Goal: Information Seeking & Learning: Learn about a topic

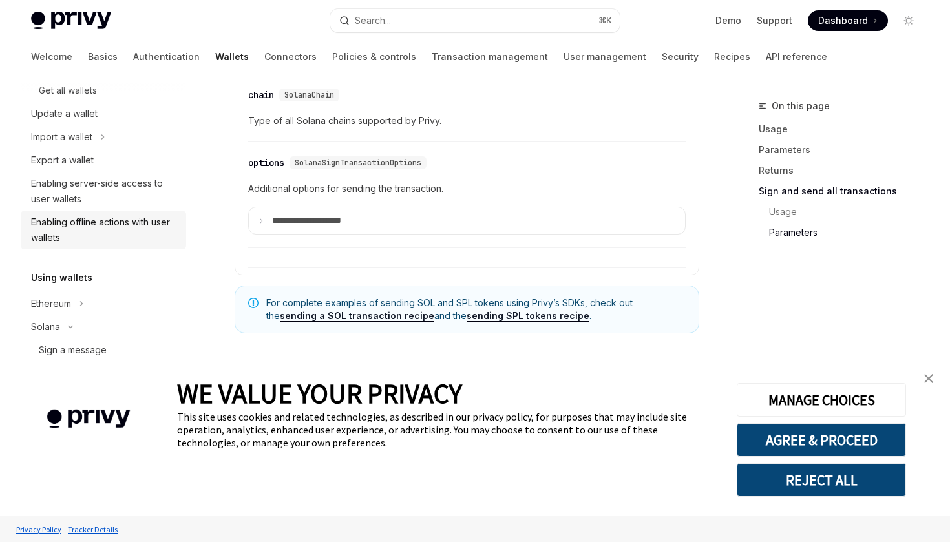
scroll to position [456, 0]
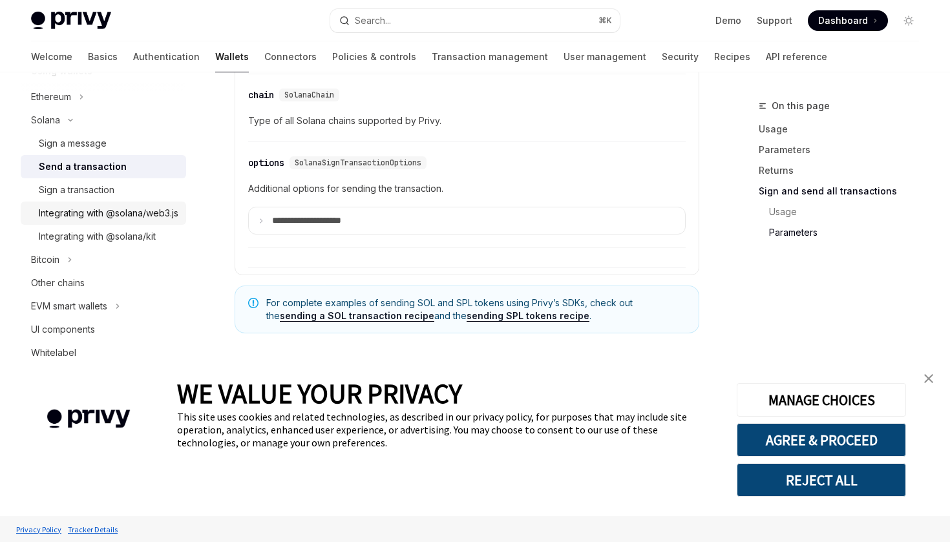
click at [95, 213] on div "Integrating with @solana/web3.js" at bounding box center [109, 214] width 140 height 16
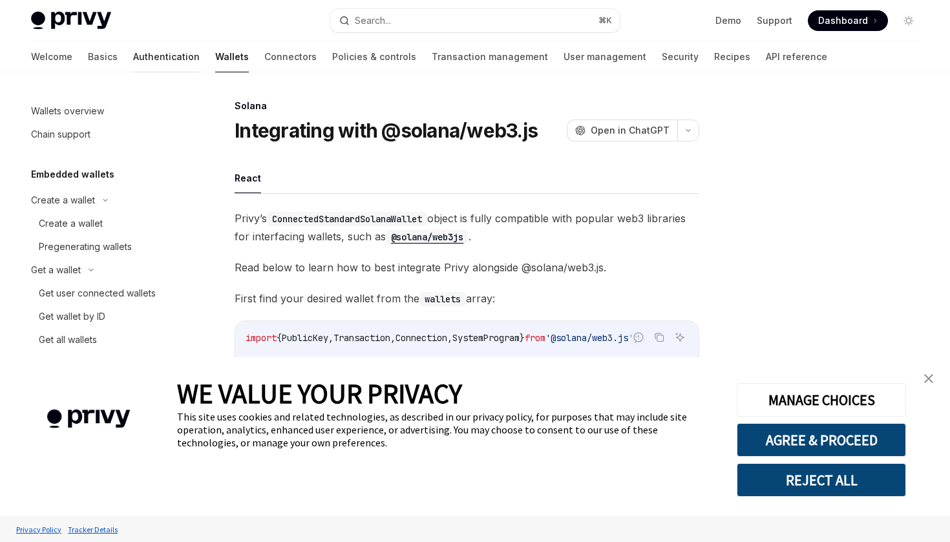
click at [133, 50] on link "Authentication" at bounding box center [166, 56] width 67 height 31
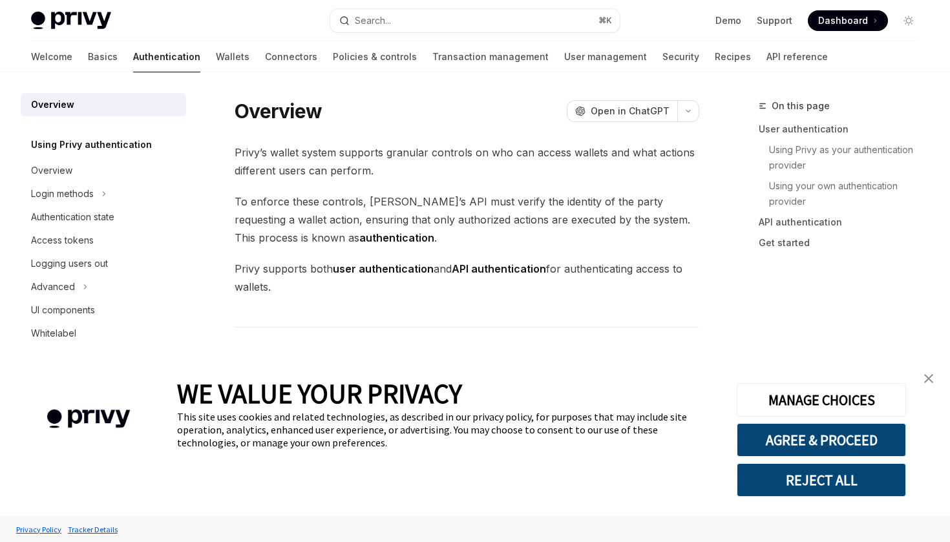
type textarea "*"
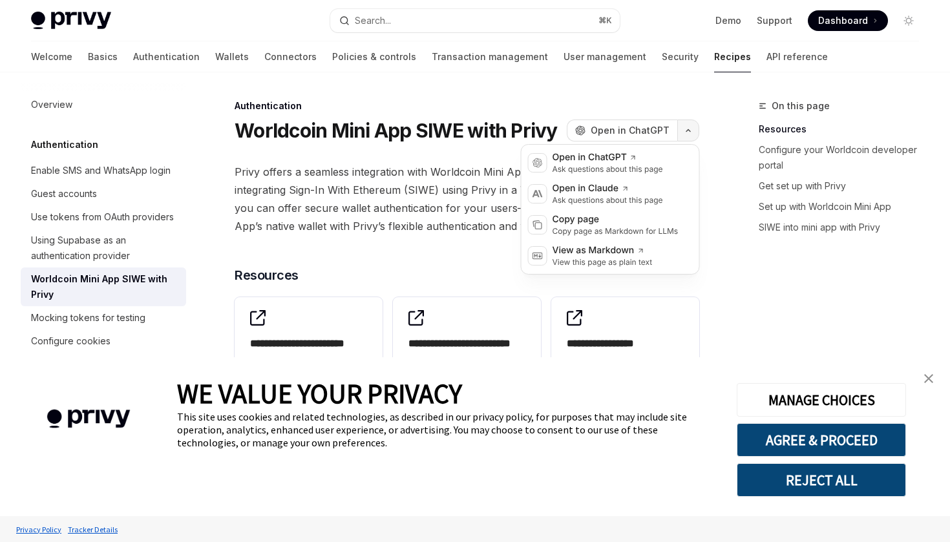
click at [686, 131] on icon "button" at bounding box center [689, 130] width 16 height 5
click at [612, 224] on div "Copy page" at bounding box center [616, 219] width 126 height 13
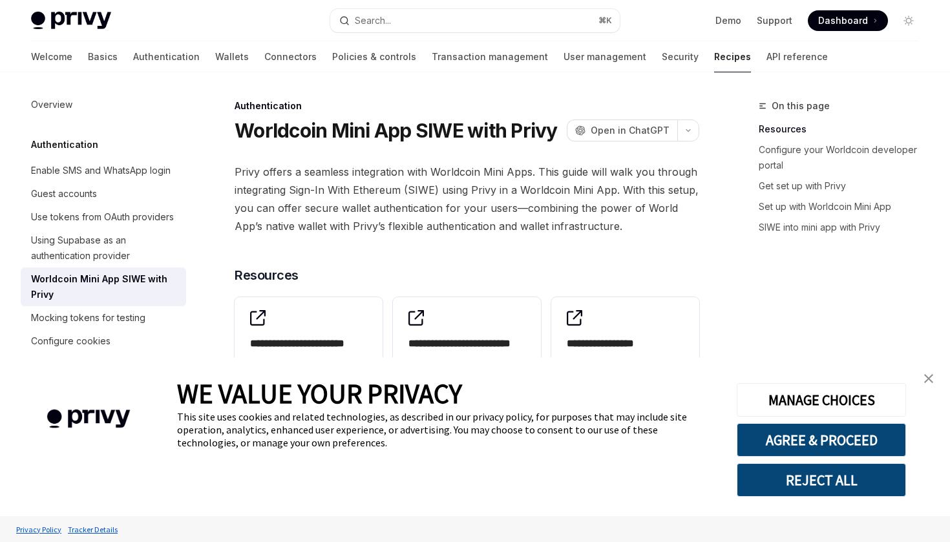
click at [932, 380] on img "close banner" at bounding box center [928, 378] width 9 height 9
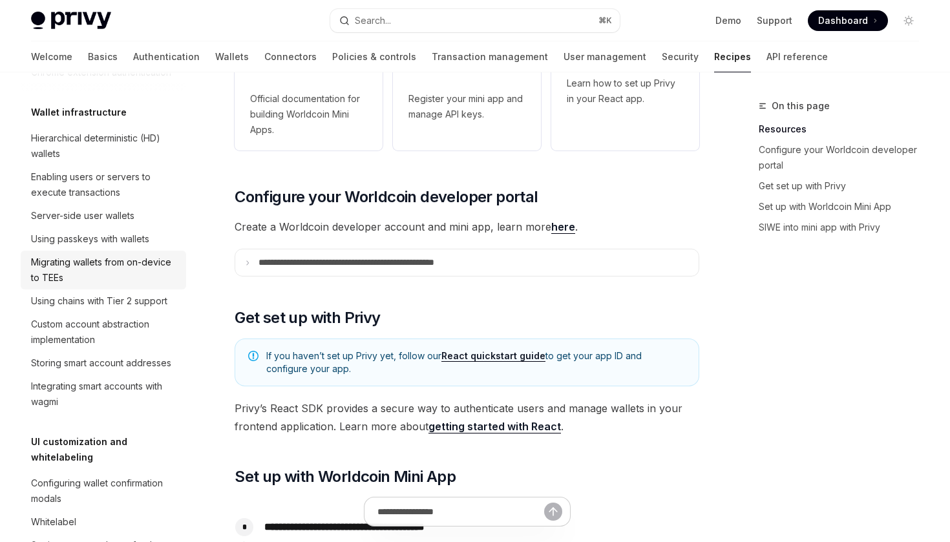
scroll to position [277, 0]
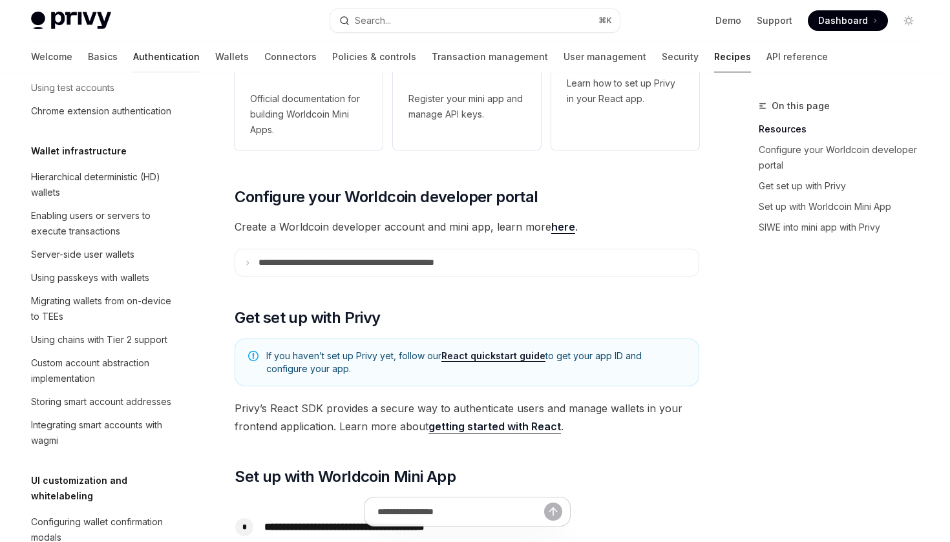
click at [133, 61] on link "Authentication" at bounding box center [166, 56] width 67 height 31
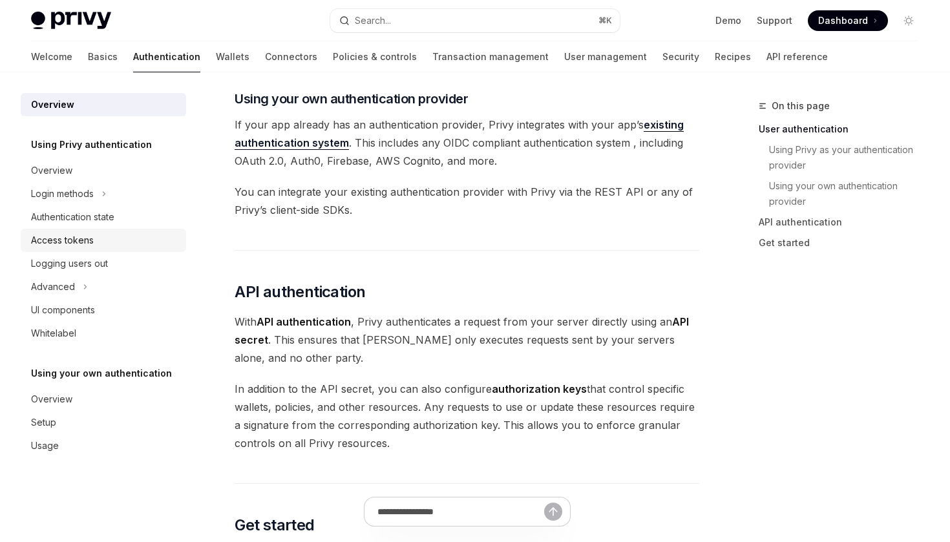
scroll to position [324, 0]
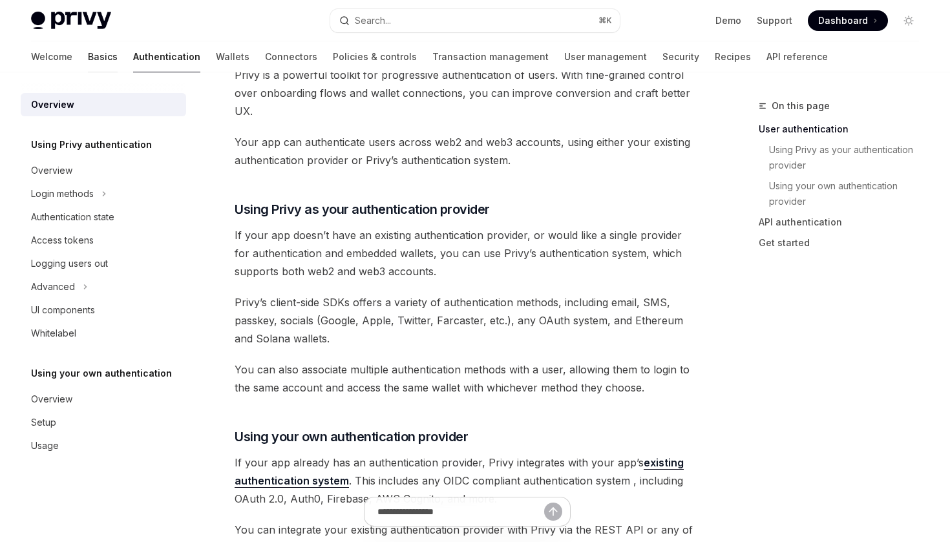
click at [88, 59] on link "Basics" at bounding box center [103, 56] width 30 height 31
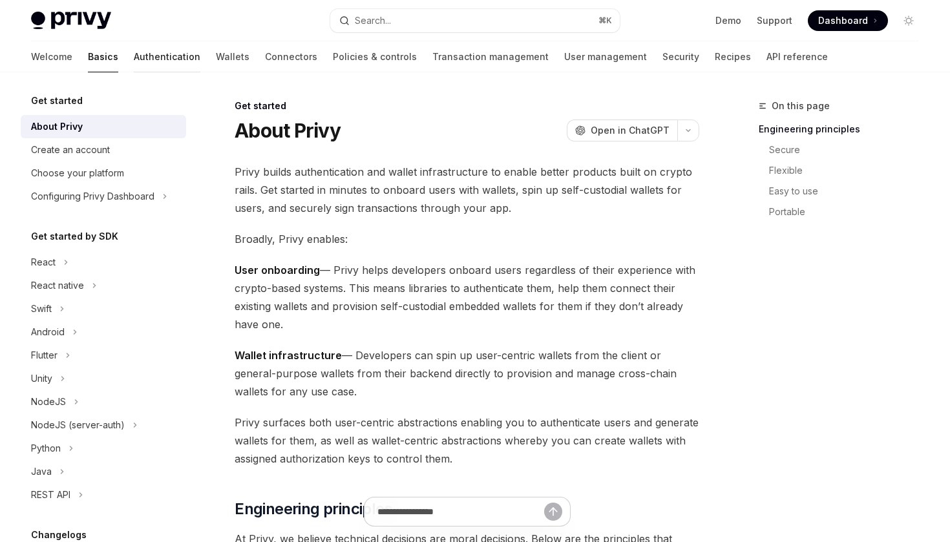
click at [134, 56] on link "Authentication" at bounding box center [167, 56] width 67 height 31
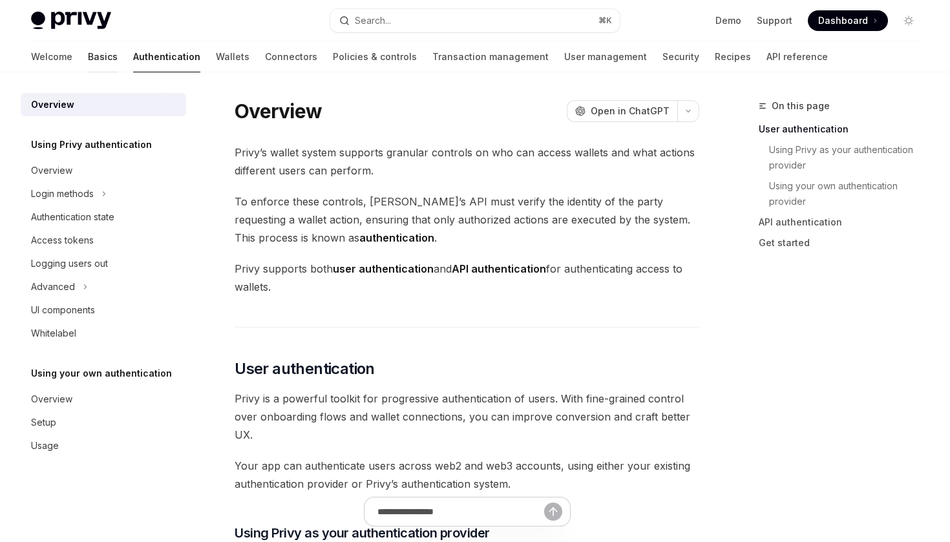
click at [88, 58] on link "Basics" at bounding box center [103, 56] width 30 height 31
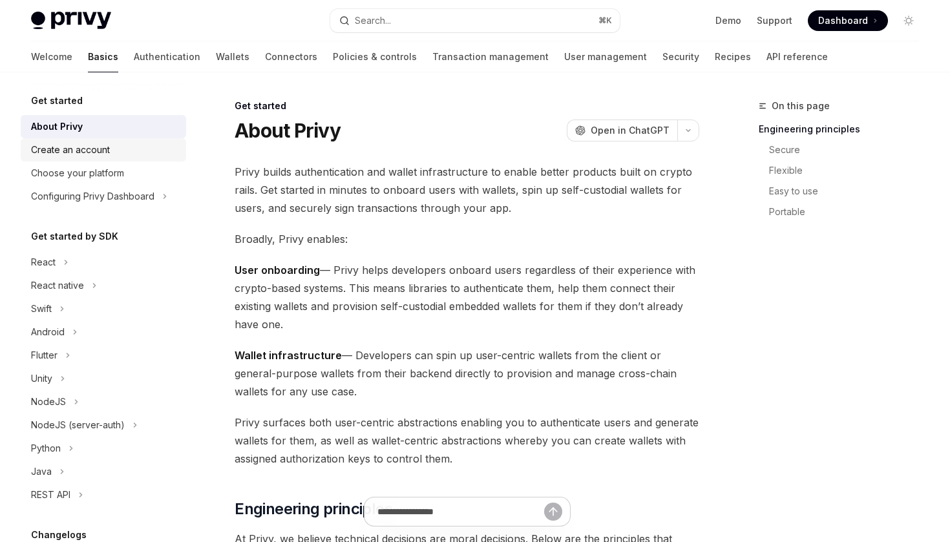
click at [113, 151] on div "Create an account" at bounding box center [104, 150] width 147 height 16
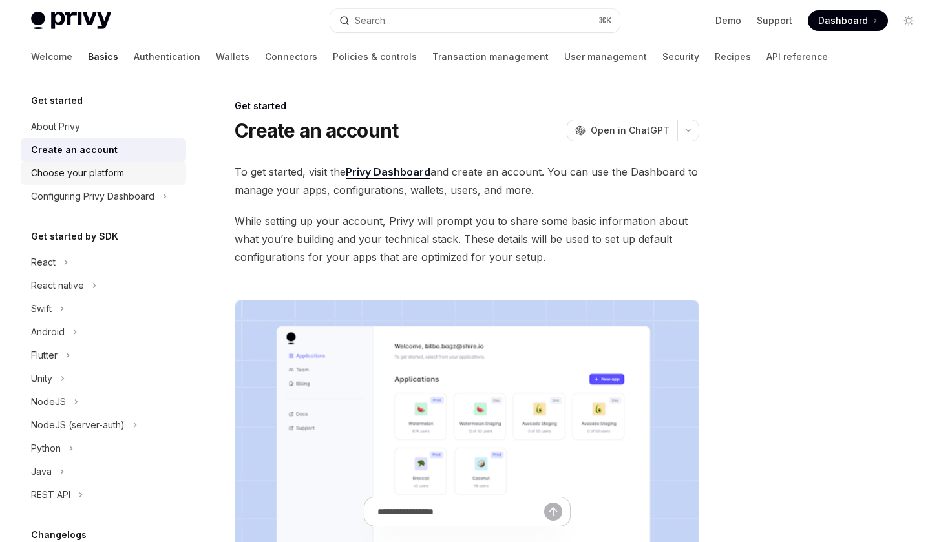
click at [150, 165] on link "Choose your platform" at bounding box center [103, 173] width 165 height 23
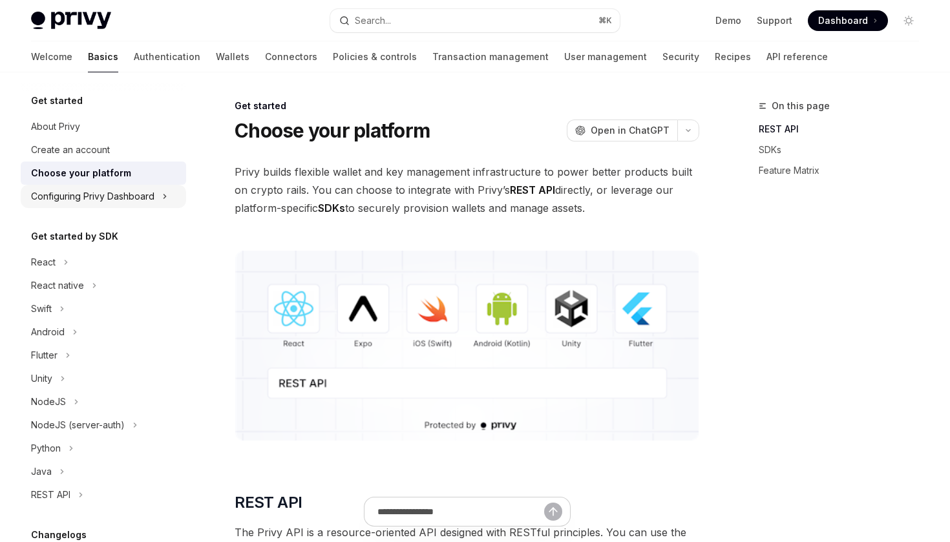
click at [133, 196] on div "Configuring Privy Dashboard" at bounding box center [92, 197] width 123 height 16
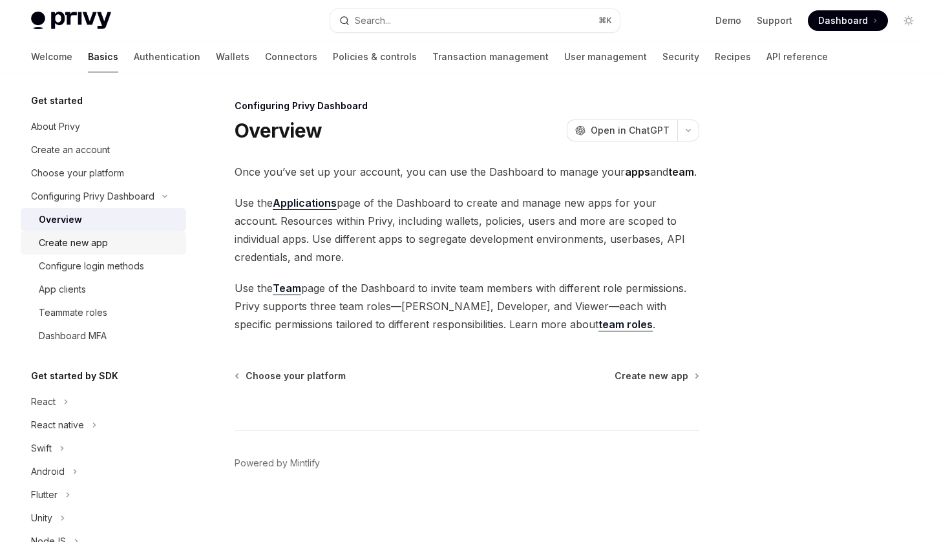
click at [120, 241] on div "Create new app" at bounding box center [109, 243] width 140 height 16
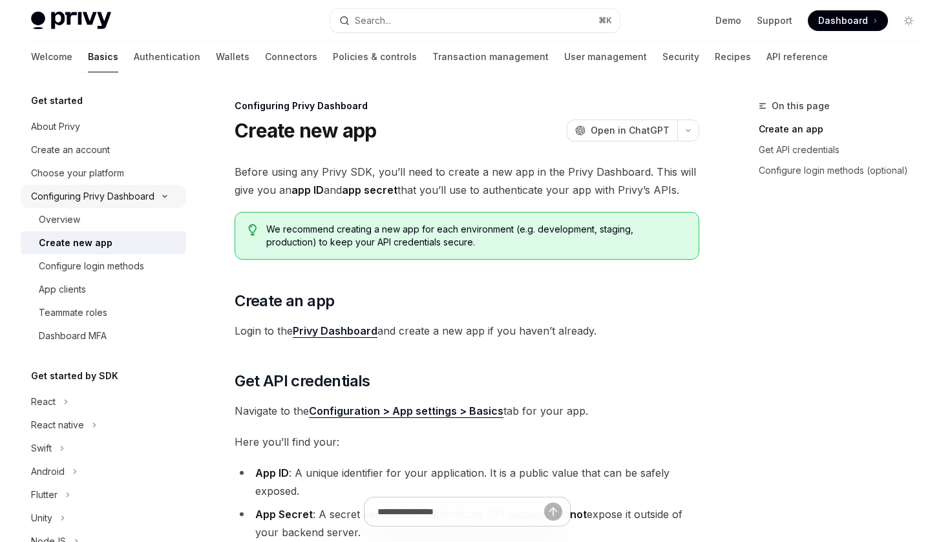
click at [128, 194] on div "Configuring Privy Dashboard" at bounding box center [92, 197] width 123 height 16
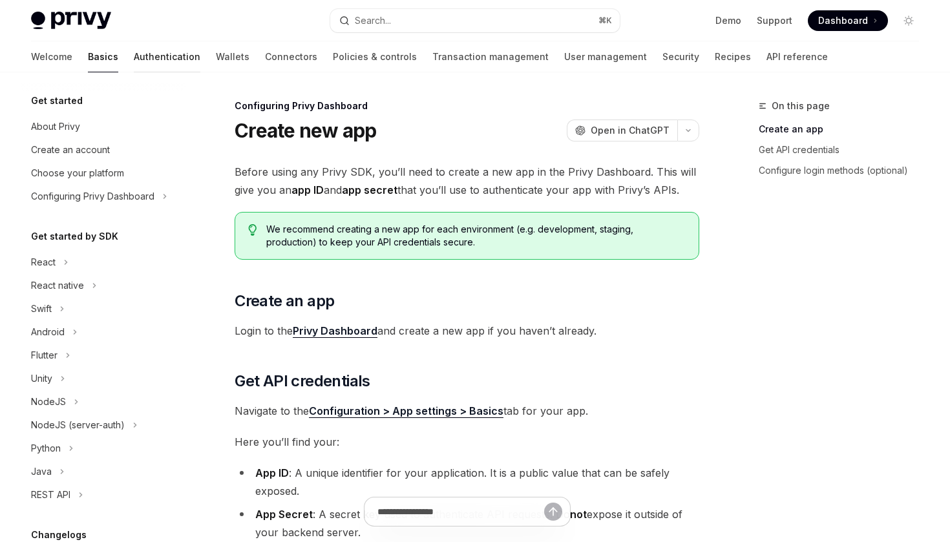
click at [134, 56] on link "Authentication" at bounding box center [167, 56] width 67 height 31
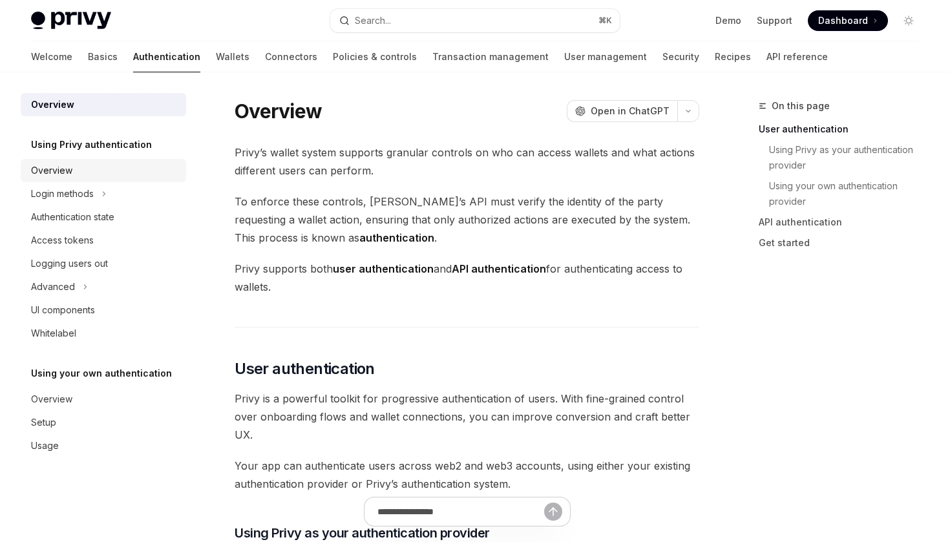
click at [72, 172] on div "Overview" at bounding box center [104, 171] width 147 height 16
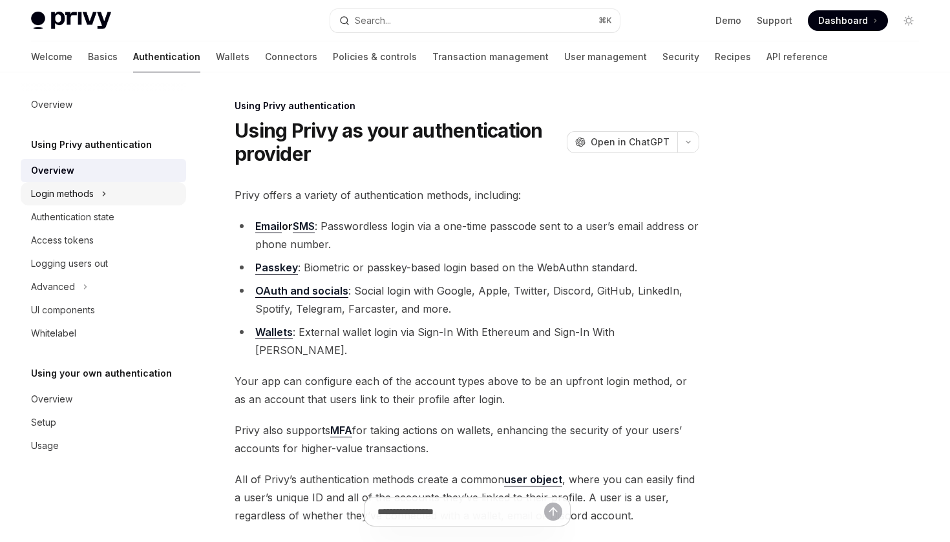
click at [98, 200] on button "Login methods" at bounding box center [103, 193] width 165 height 23
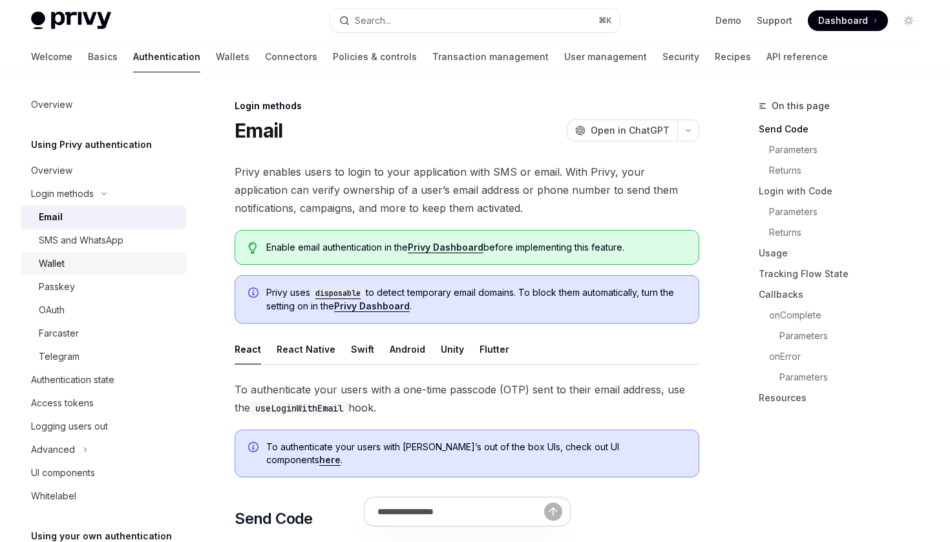
click at [92, 261] on div "Wallet" at bounding box center [109, 264] width 140 height 16
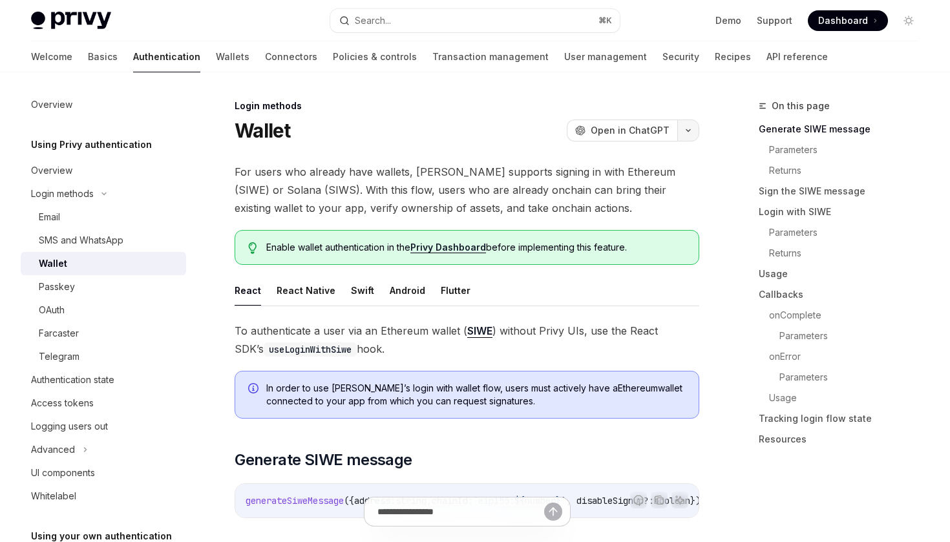
click at [685, 125] on button "button" at bounding box center [689, 131] width 22 height 22
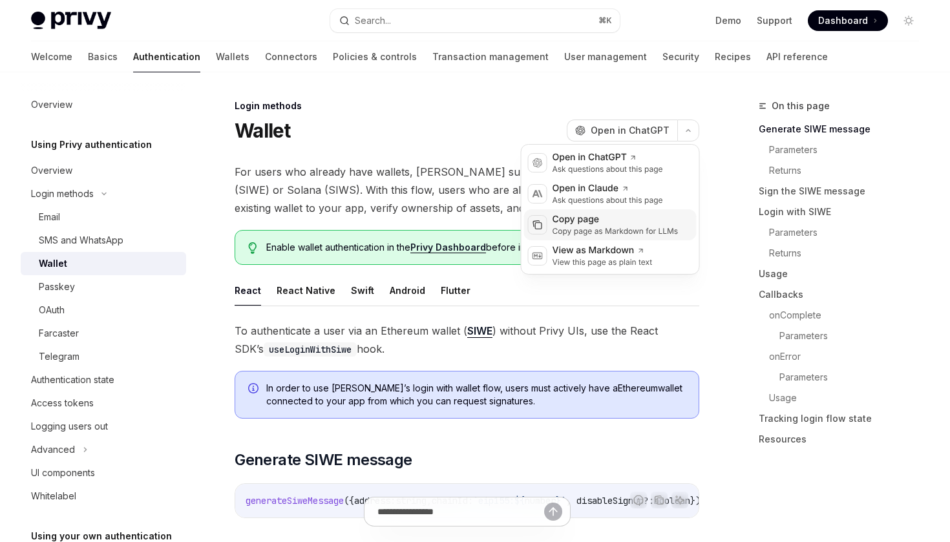
click at [587, 228] on div "Copy page as Markdown for LLMs" at bounding box center [616, 231] width 126 height 10
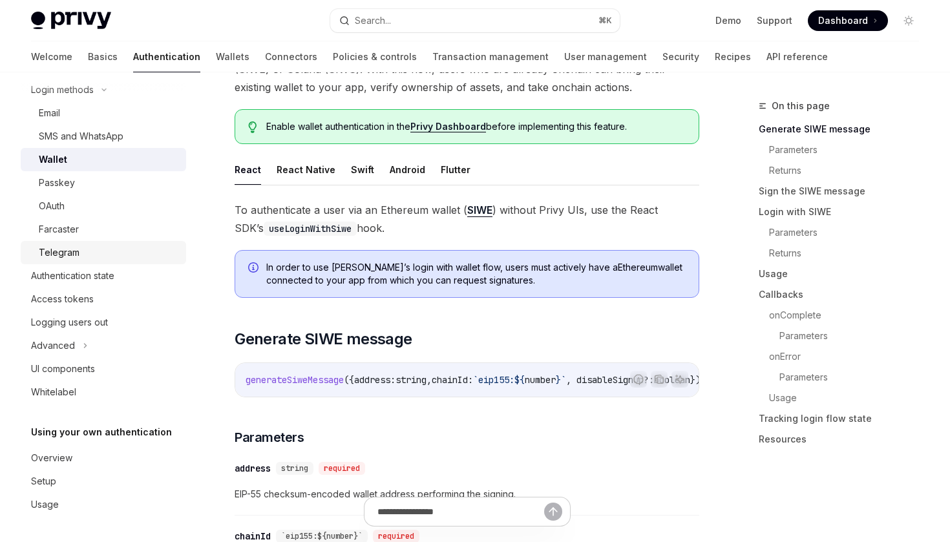
scroll to position [104, 0]
click at [94, 275] on div "Authentication state" at bounding box center [72, 276] width 83 height 16
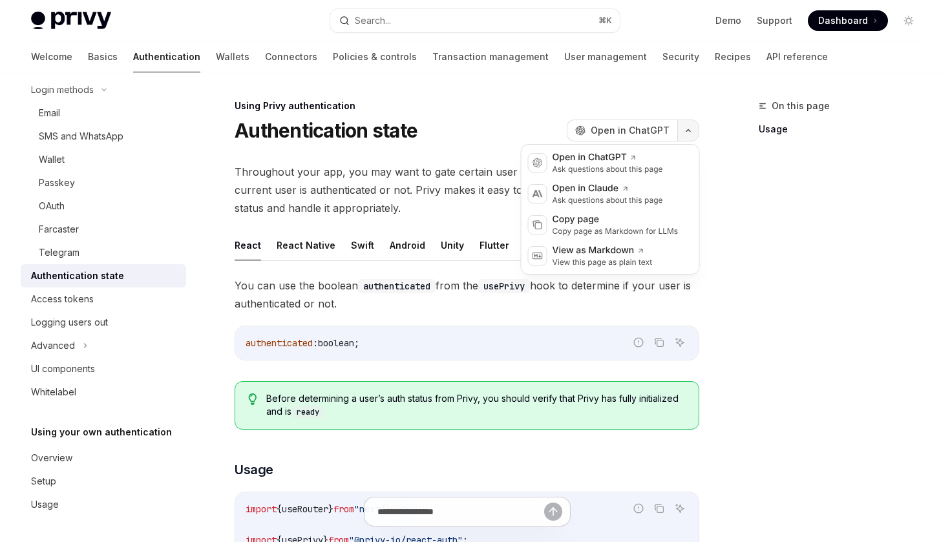
click at [694, 132] on button "button" at bounding box center [689, 131] width 22 height 22
click at [604, 218] on div "Copy page" at bounding box center [616, 219] width 126 height 13
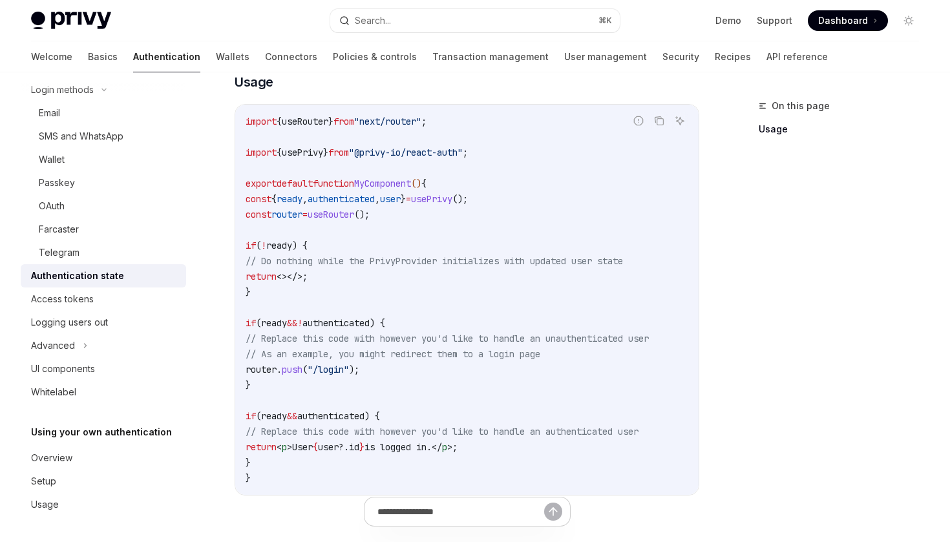
scroll to position [571, 0]
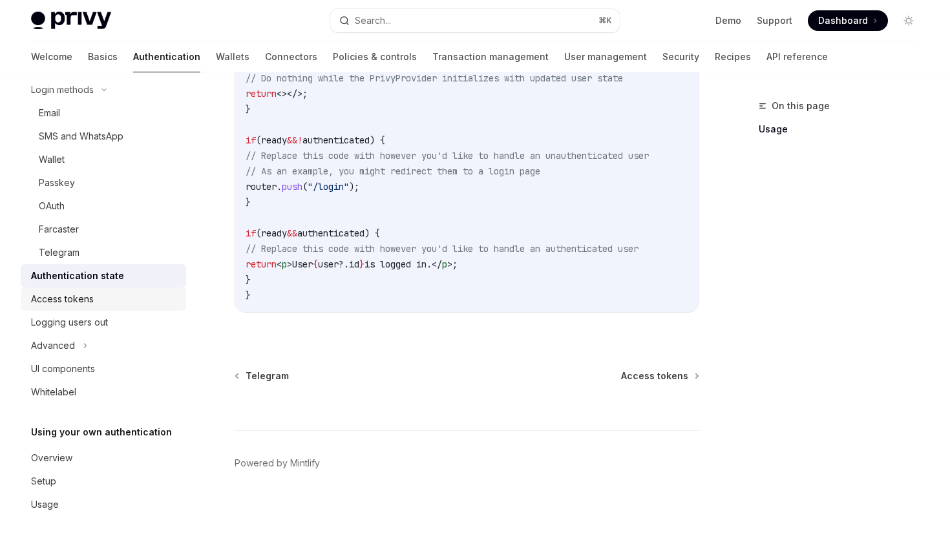
click at [100, 297] on div "Access tokens" at bounding box center [104, 300] width 147 height 16
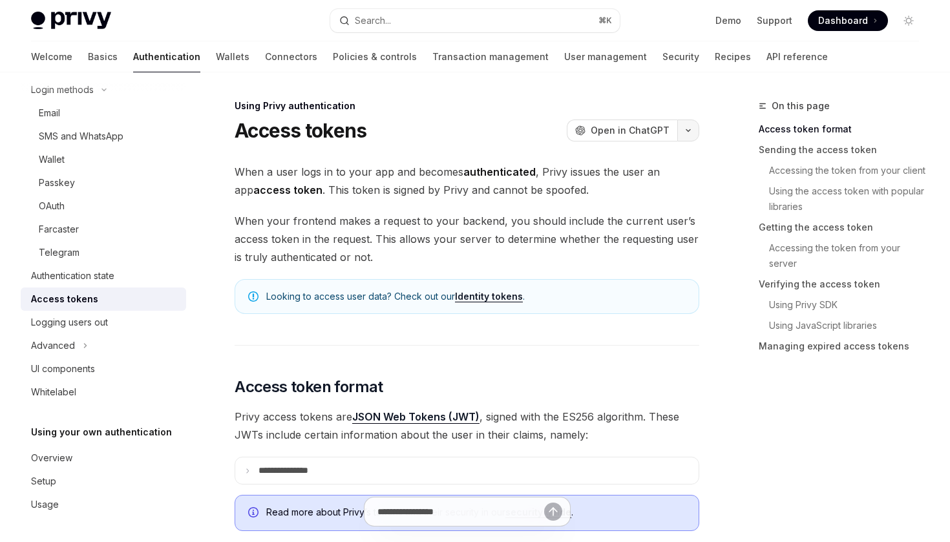
click at [685, 125] on button "button" at bounding box center [689, 131] width 22 height 22
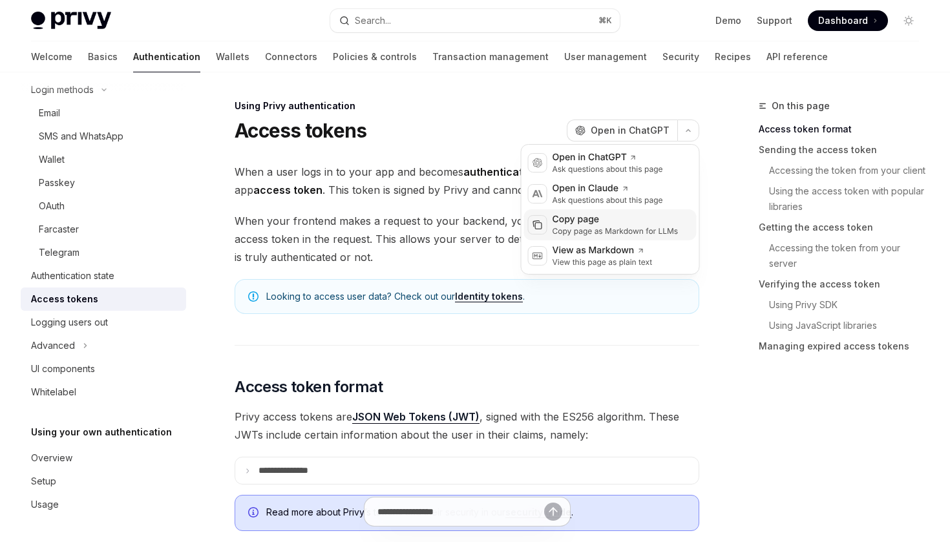
click at [587, 231] on div "Copy page as Markdown for LLMs" at bounding box center [616, 231] width 126 height 10
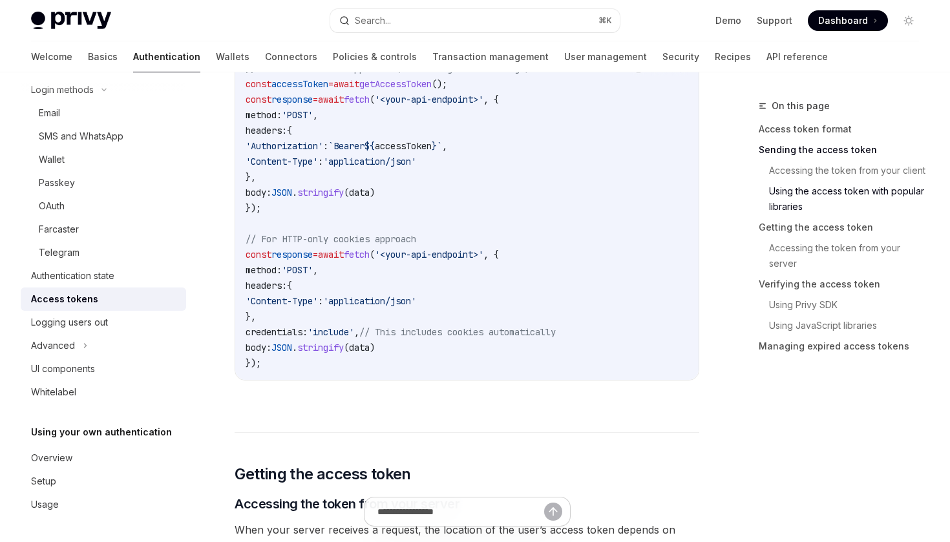
scroll to position [1285, 0]
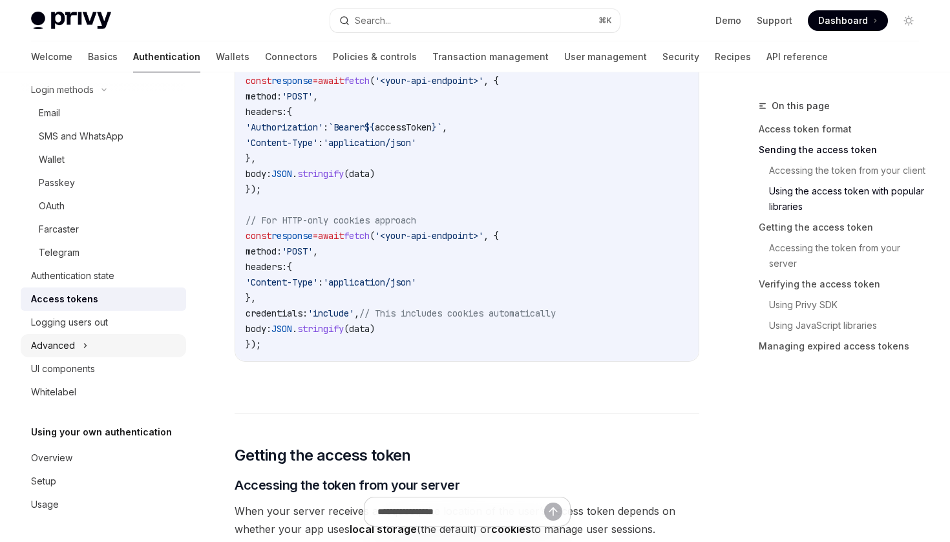
click at [110, 347] on button "Advanced" at bounding box center [103, 345] width 165 height 23
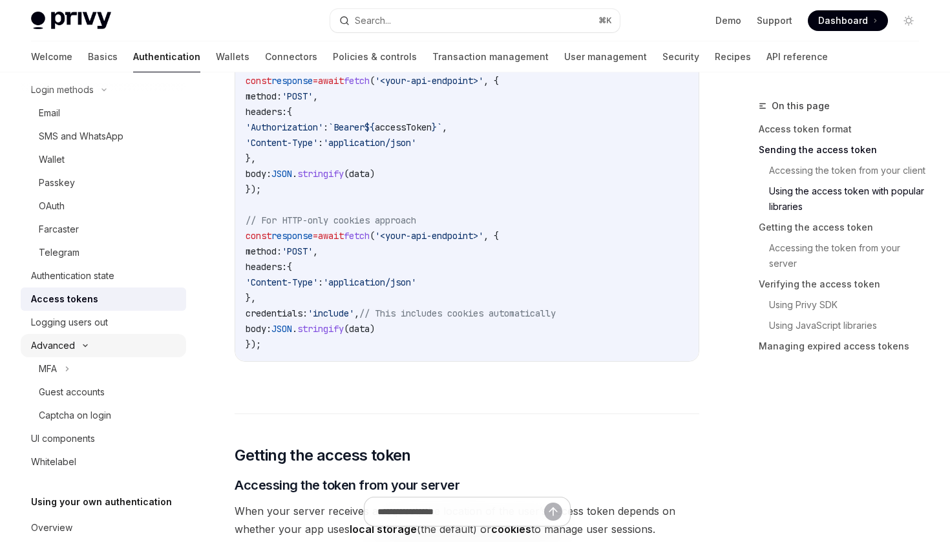
click at [110, 347] on button "Advanced" at bounding box center [103, 345] width 165 height 23
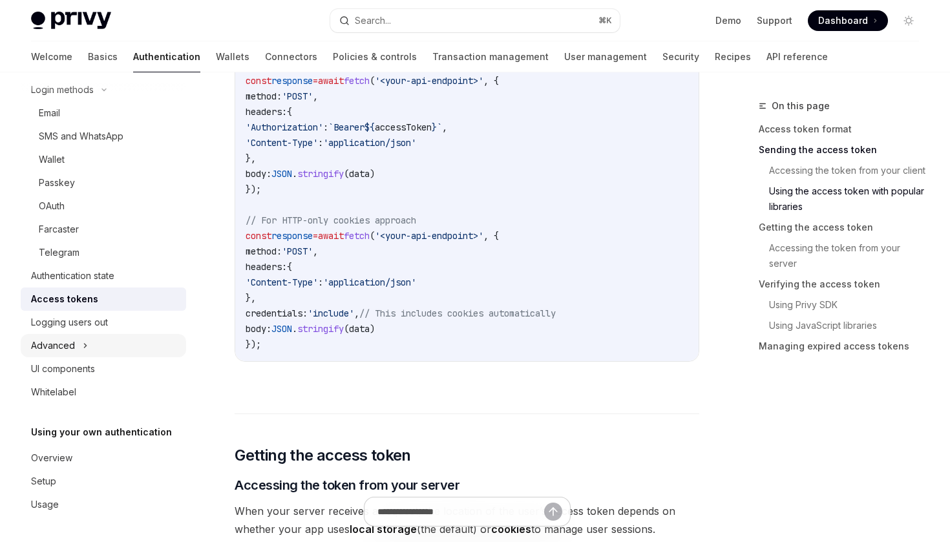
click at [110, 347] on button "Advanced" at bounding box center [103, 345] width 165 height 23
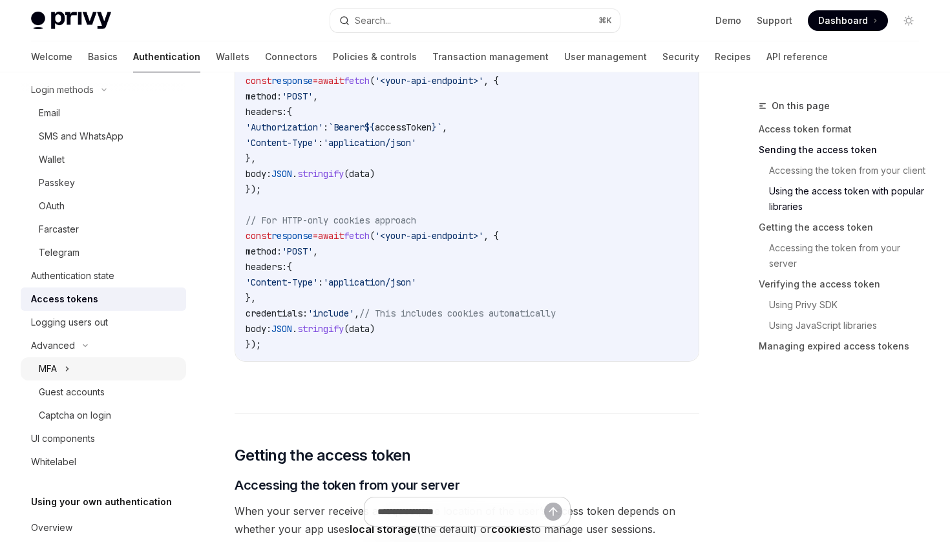
click at [111, 368] on button "MFA" at bounding box center [103, 368] width 165 height 23
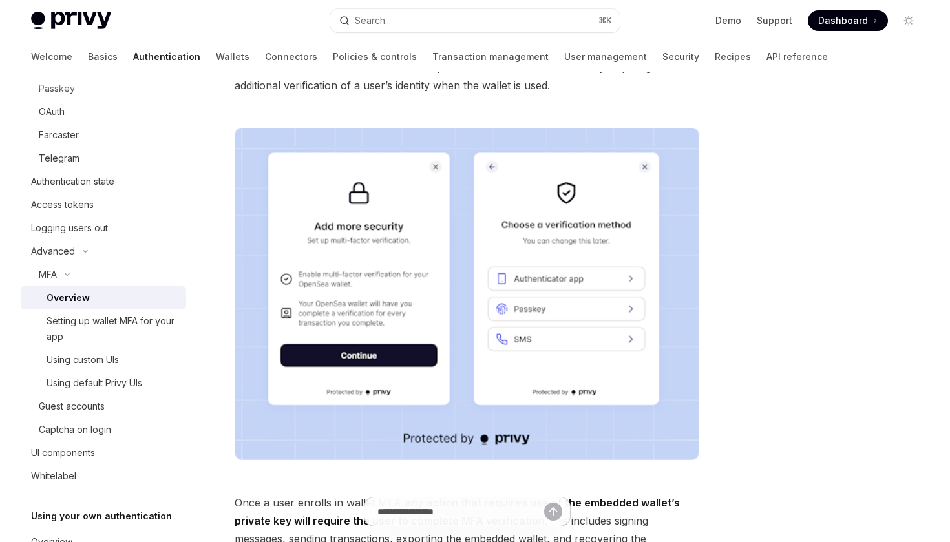
scroll to position [124, 0]
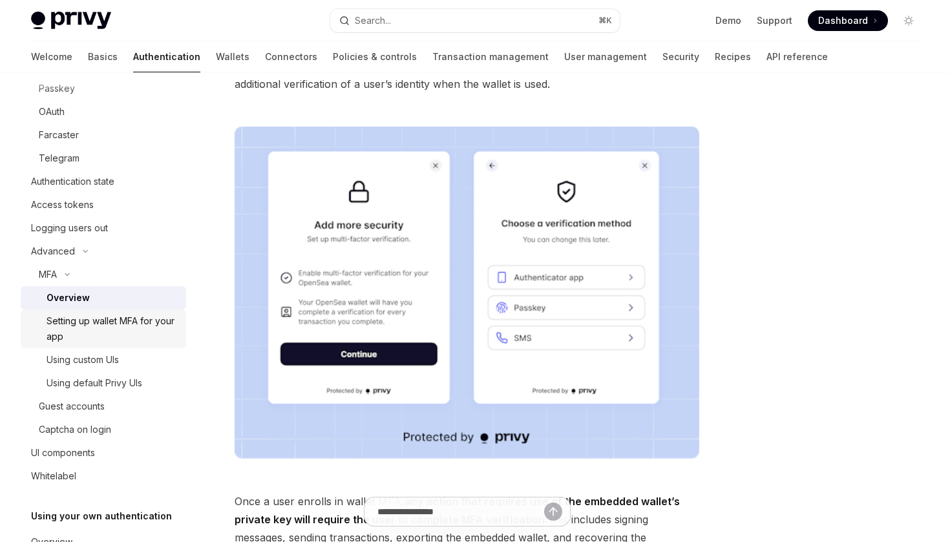
click at [160, 326] on div "Setting up wallet MFA for your app" at bounding box center [113, 329] width 132 height 31
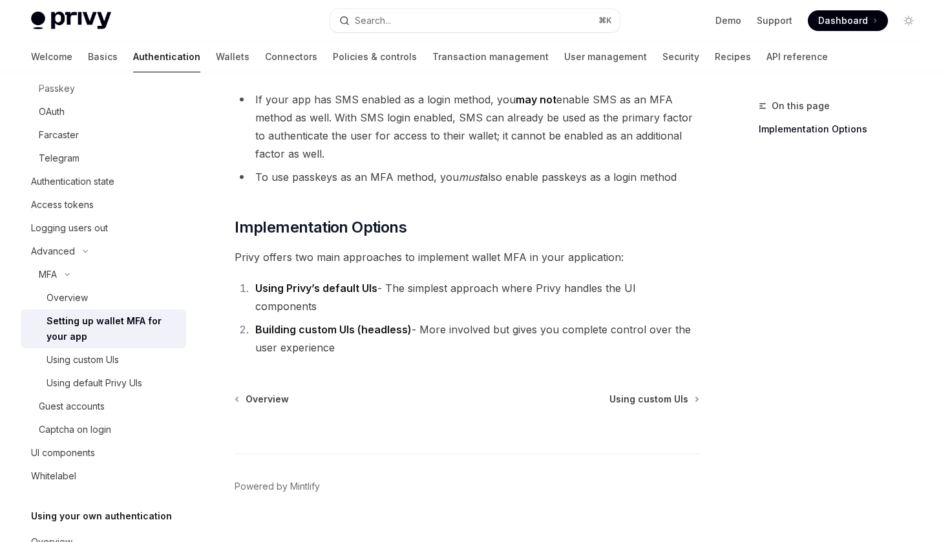
scroll to position [643, 0]
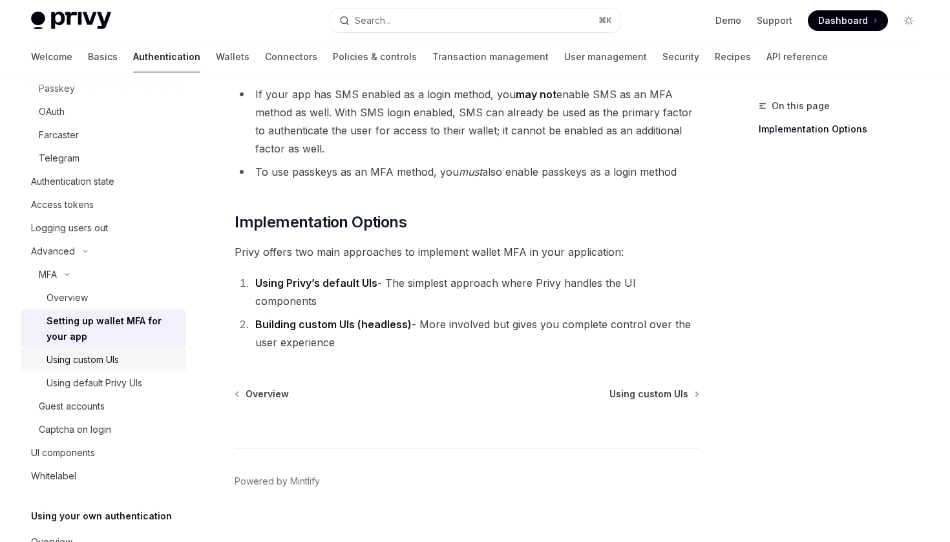
click at [124, 363] on div "Using custom UIs" at bounding box center [113, 360] width 132 height 16
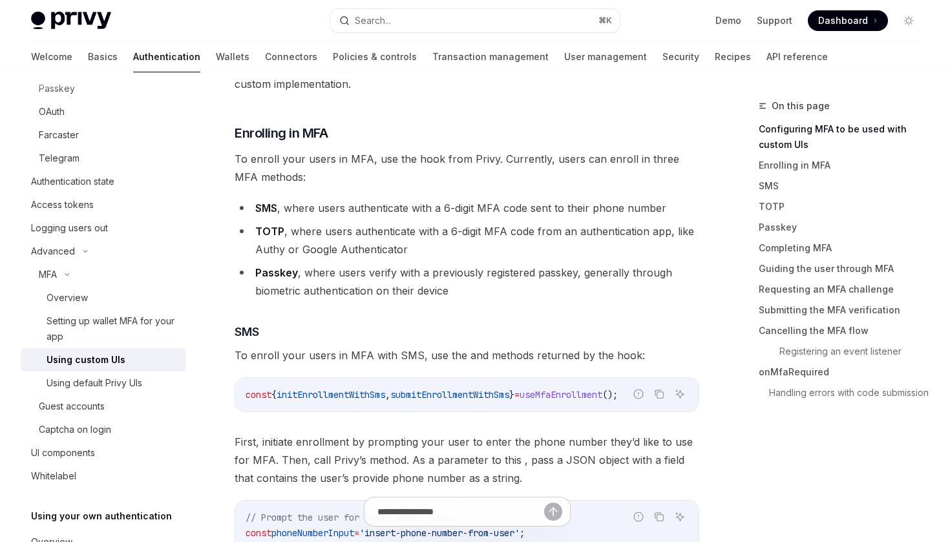
scroll to position [726, 0]
click at [128, 379] on div "Using default Privy UIs" at bounding box center [95, 384] width 96 height 16
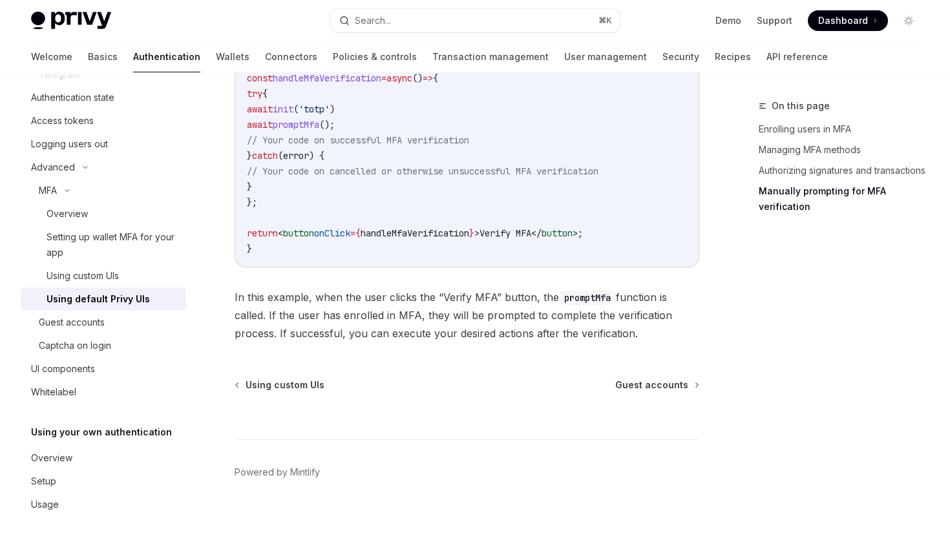
scroll to position [2638, 0]
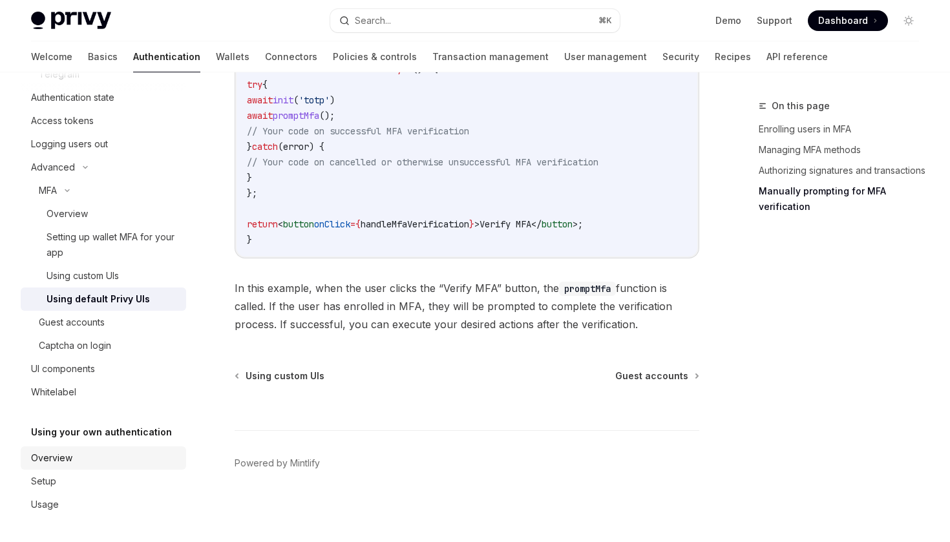
click at [82, 462] on div "Overview" at bounding box center [104, 459] width 147 height 16
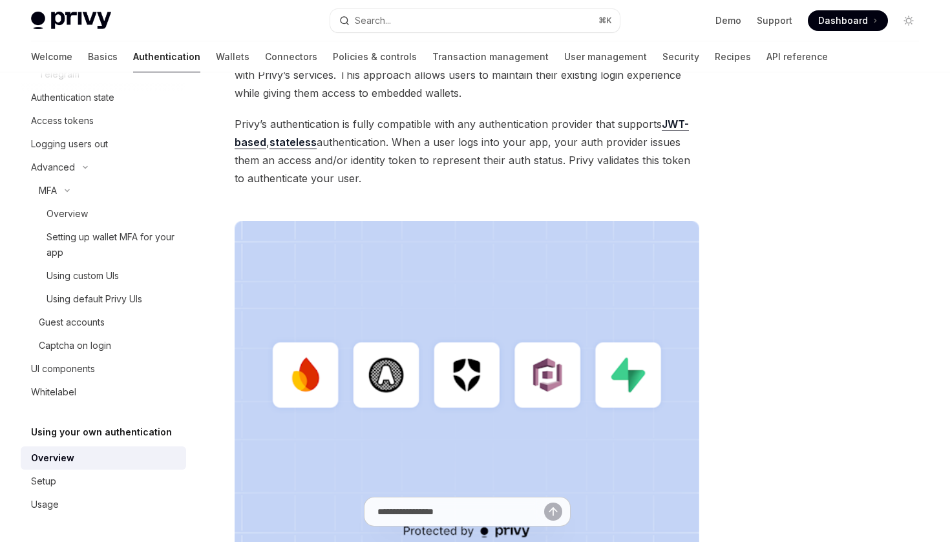
scroll to position [427, 0]
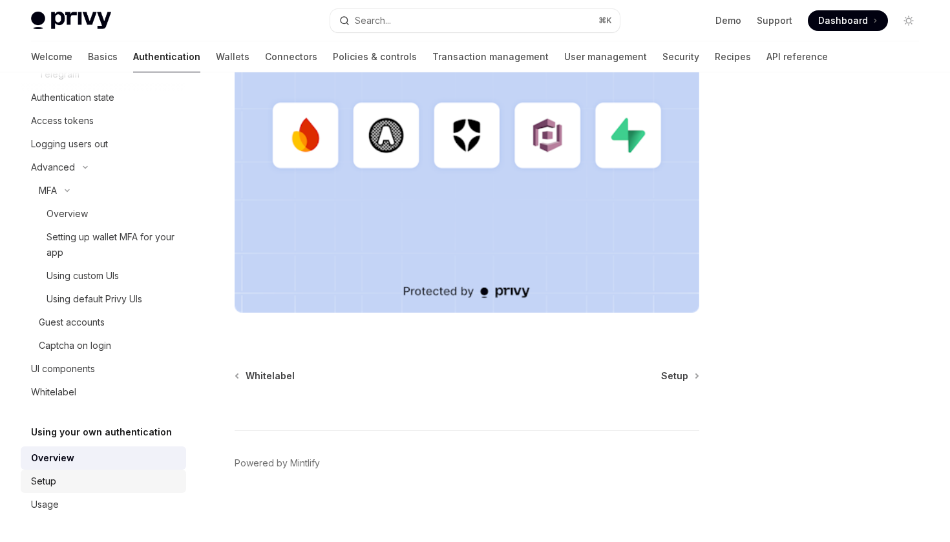
click at [111, 475] on div "Setup" at bounding box center [104, 482] width 147 height 16
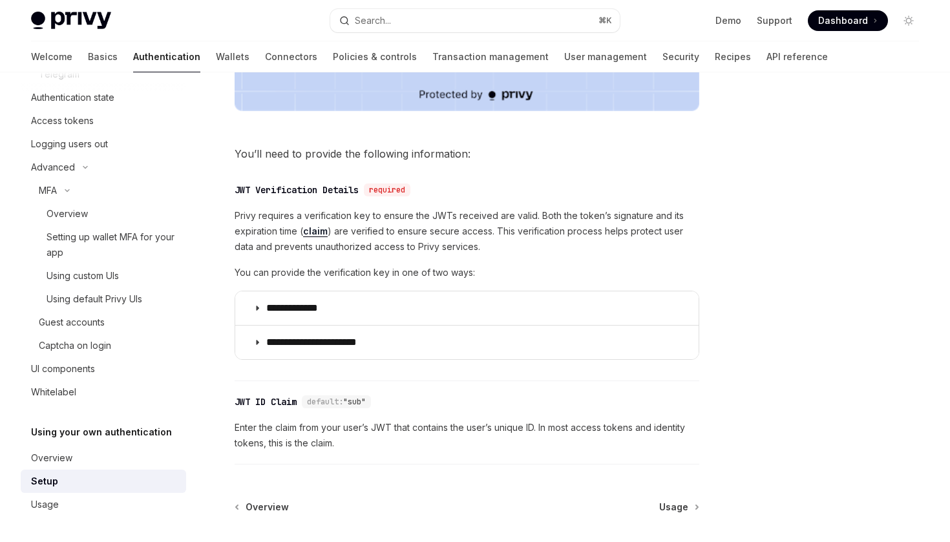
scroll to position [727, 0]
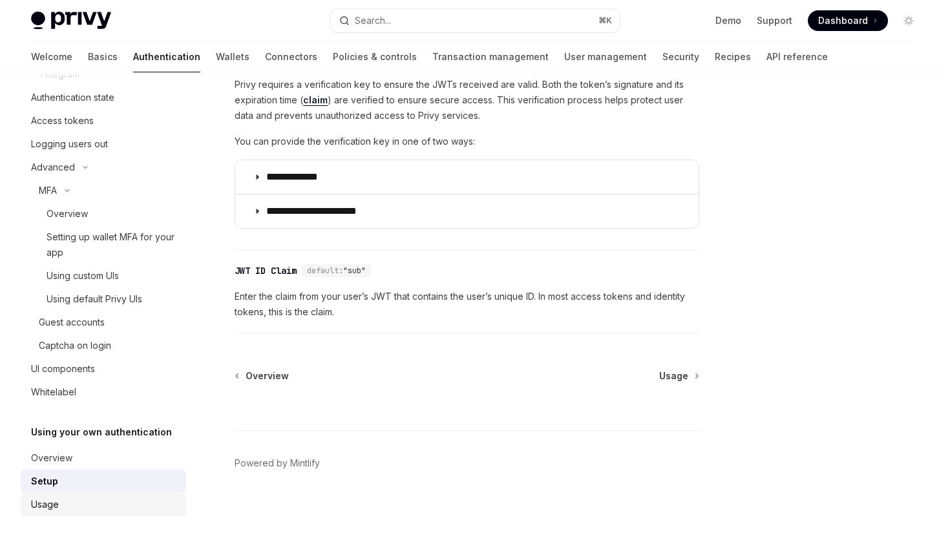
click at [98, 505] on div "Usage" at bounding box center [104, 505] width 147 height 16
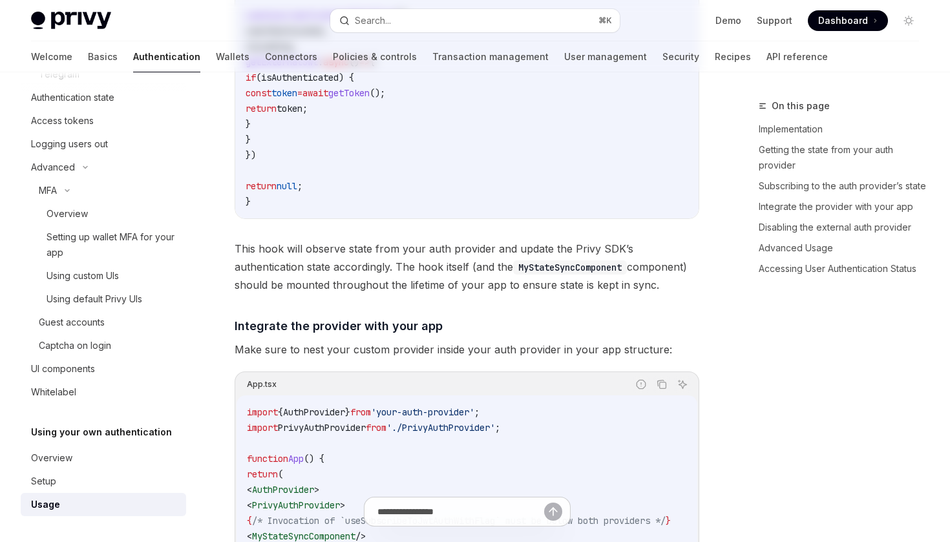
type textarea "*"
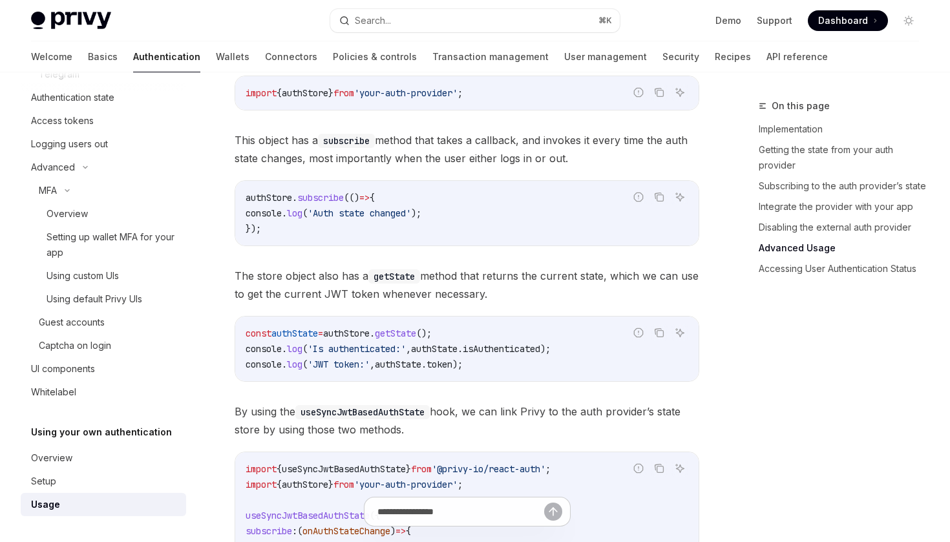
scroll to position [1665, 0]
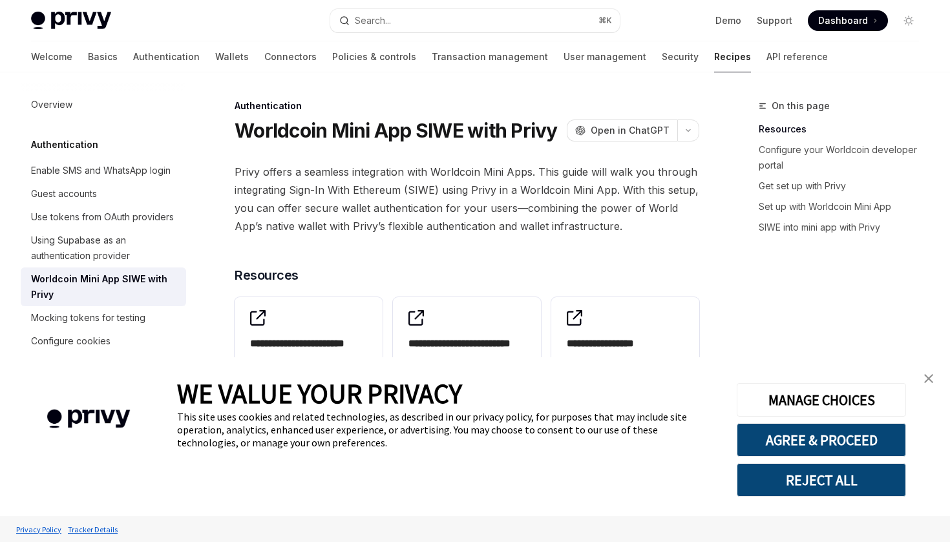
click at [690, 133] on icon "button" at bounding box center [689, 130] width 16 height 5
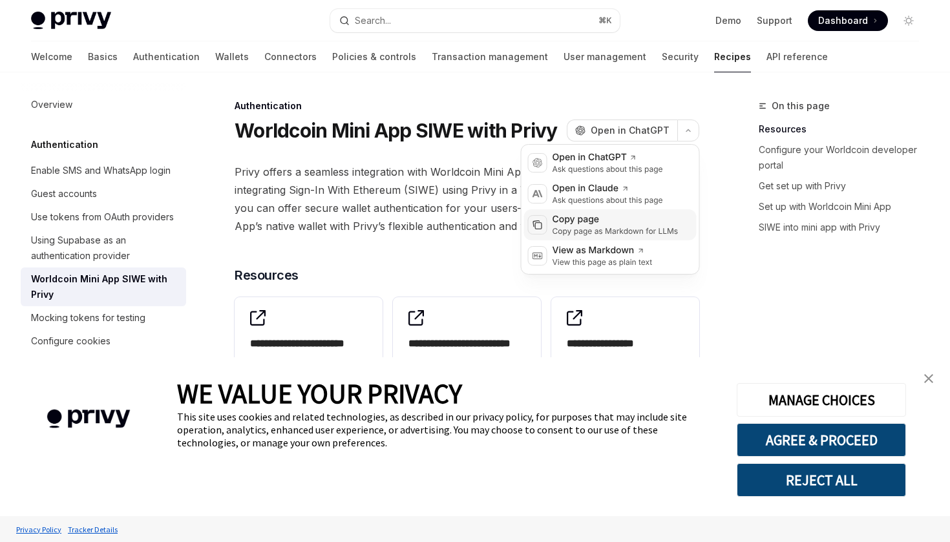
click at [624, 226] on div "Copy page" at bounding box center [616, 219] width 126 height 13
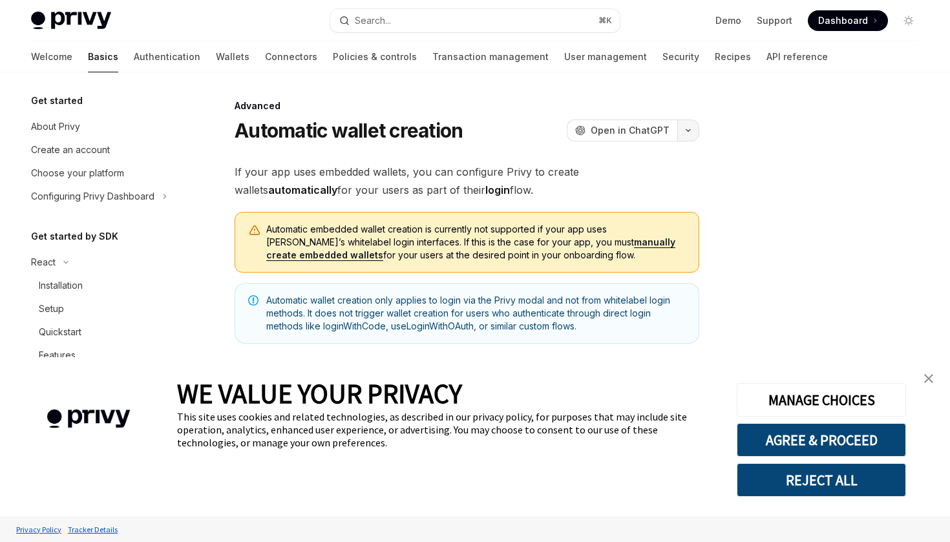
click at [689, 137] on button "button" at bounding box center [689, 131] width 22 height 22
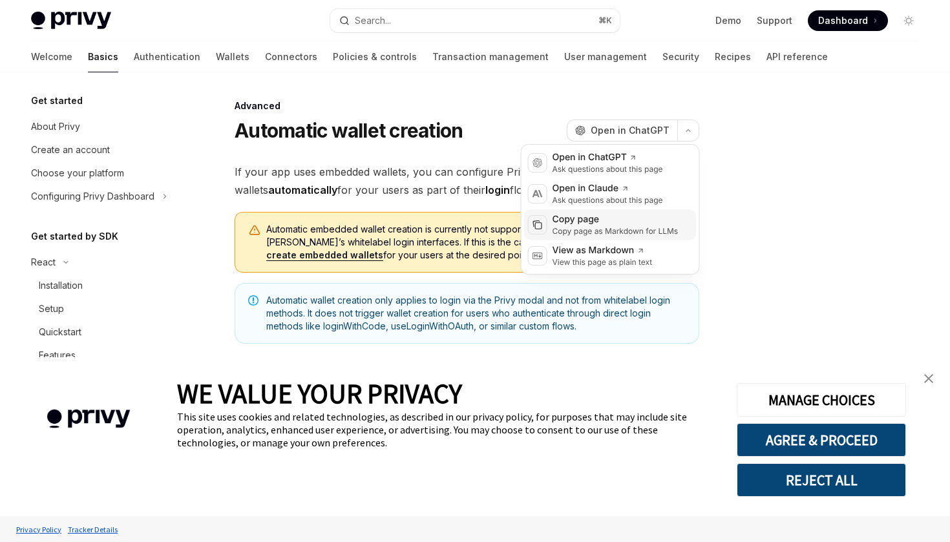
click at [619, 221] on div "Copy page" at bounding box center [616, 219] width 126 height 13
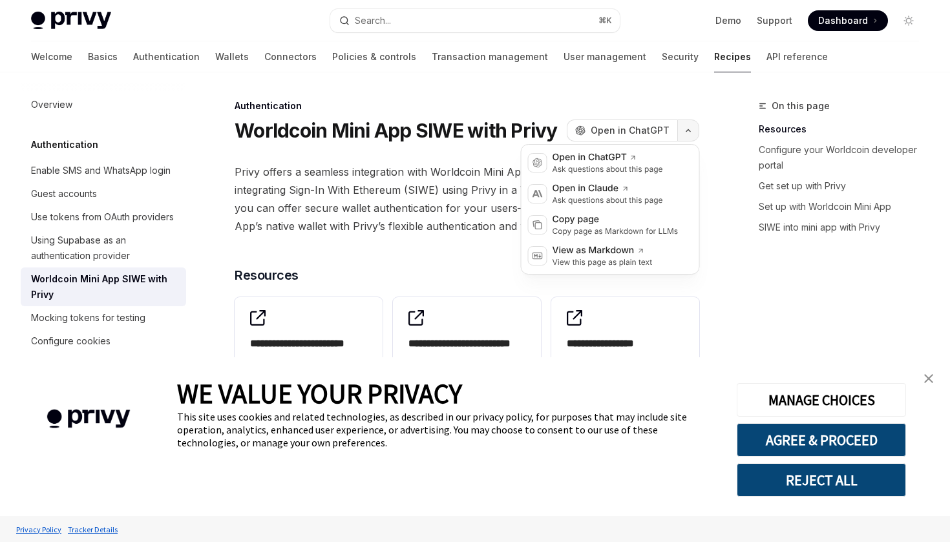
click at [686, 134] on button "button" at bounding box center [689, 131] width 22 height 22
click at [610, 219] on div "Copy page" at bounding box center [616, 219] width 126 height 13
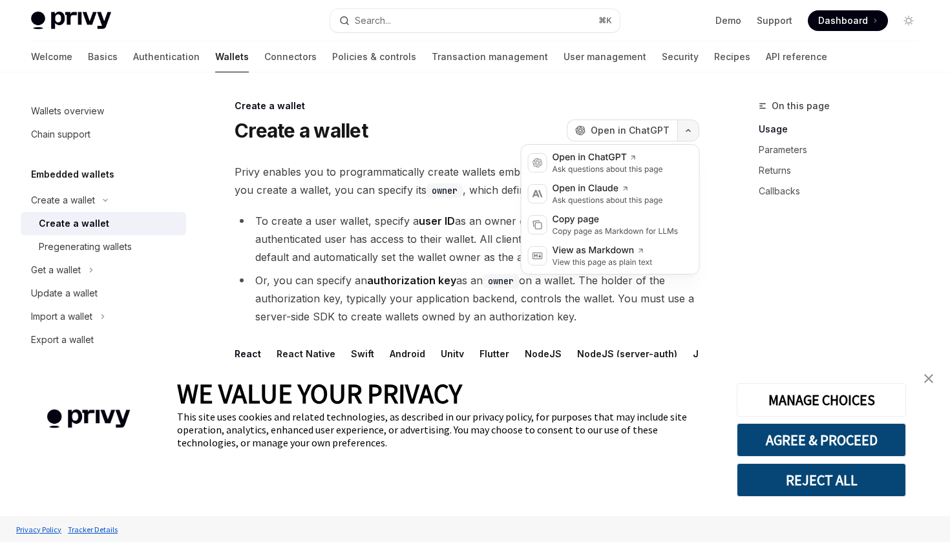
click at [682, 128] on button "button" at bounding box center [689, 131] width 22 height 22
click at [573, 228] on div "Copy page as Markdown for LLMs" at bounding box center [616, 231] width 126 height 10
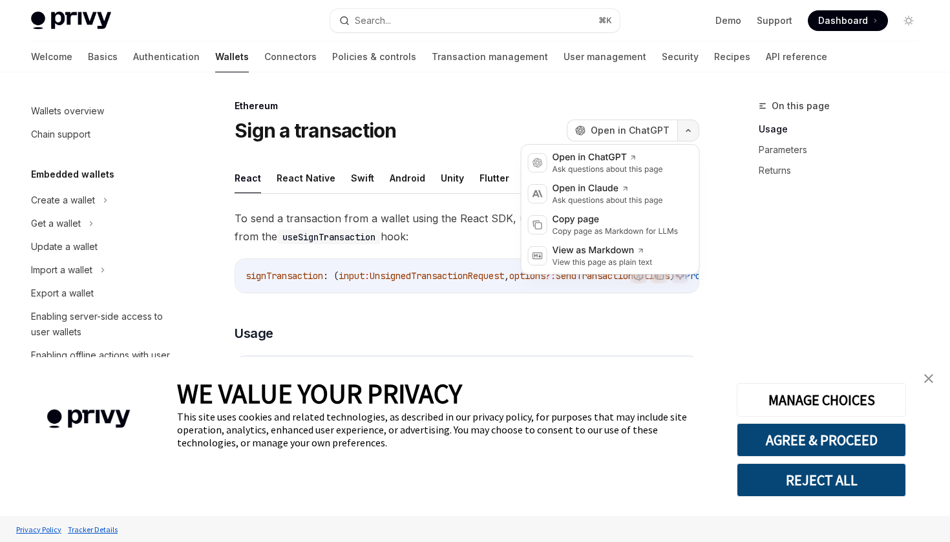
click at [694, 134] on button "button" at bounding box center [689, 131] width 22 height 22
click at [606, 224] on div "Copy page" at bounding box center [616, 219] width 126 height 13
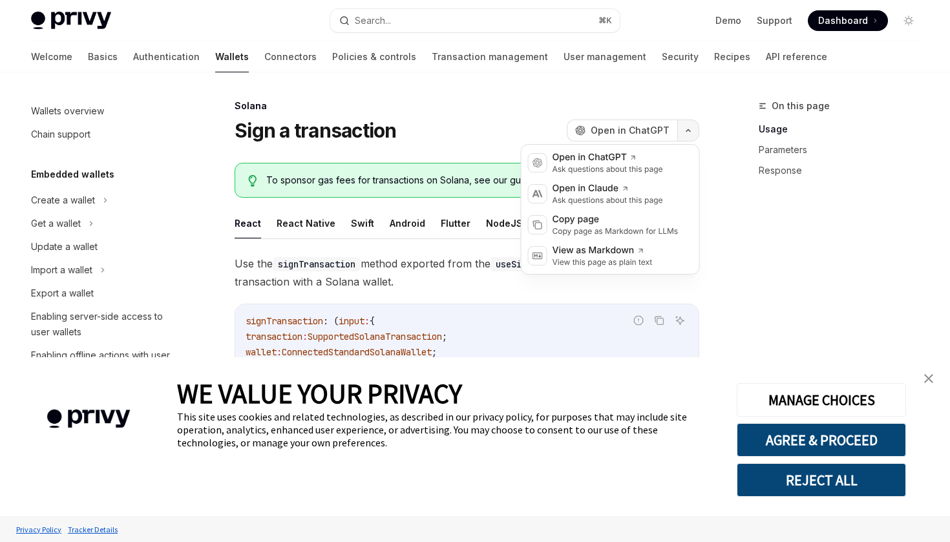
click at [694, 126] on button "button" at bounding box center [689, 131] width 22 height 22
click at [599, 228] on div "Copy page as Markdown for LLMs" at bounding box center [616, 231] width 126 height 10
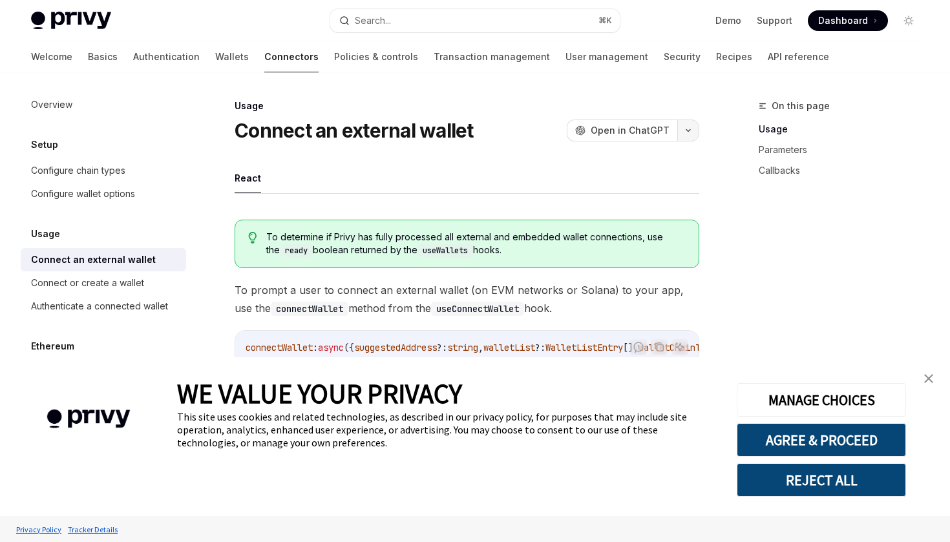
click at [689, 133] on button "button" at bounding box center [689, 131] width 22 height 22
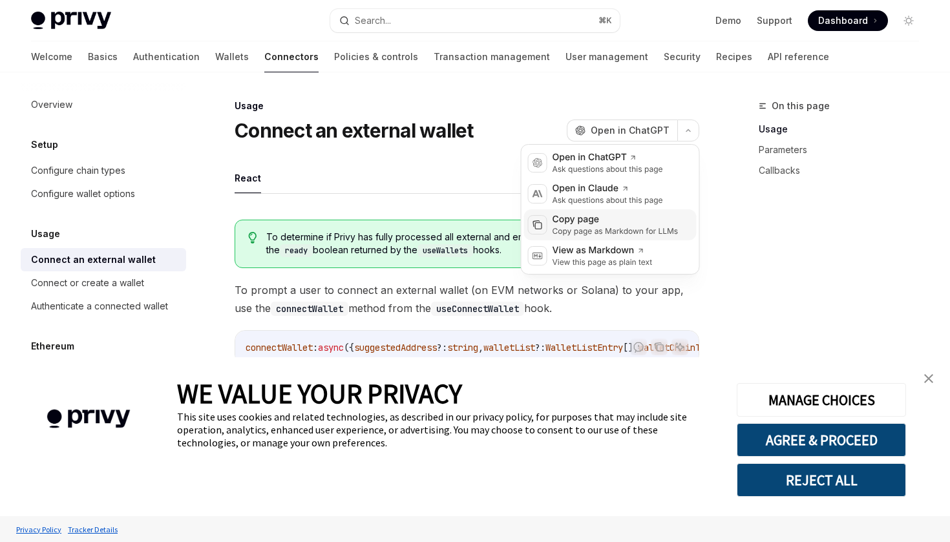
click at [608, 225] on div "Copy page" at bounding box center [616, 219] width 126 height 13
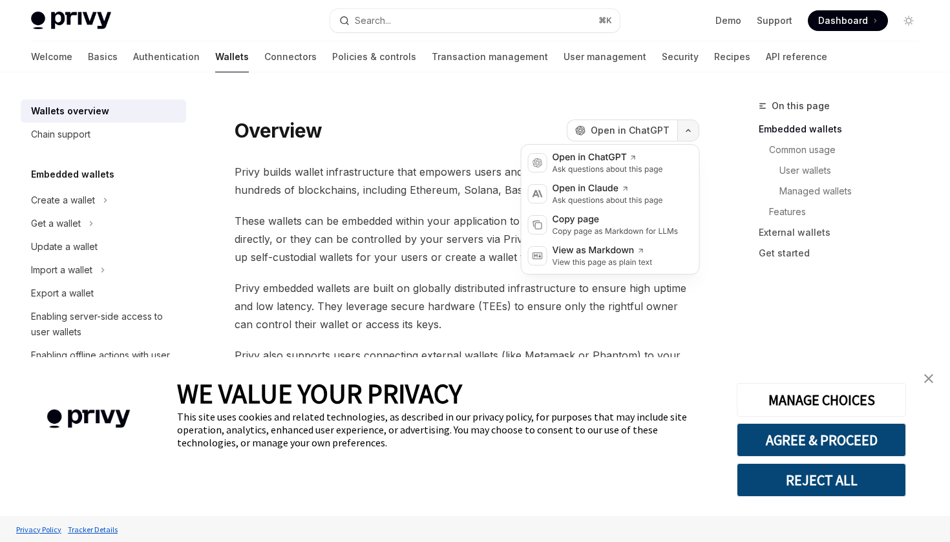
click at [694, 133] on button "button" at bounding box center [689, 131] width 22 height 22
click at [616, 232] on div "Copy page as Markdown for LLMs" at bounding box center [616, 231] width 126 height 10
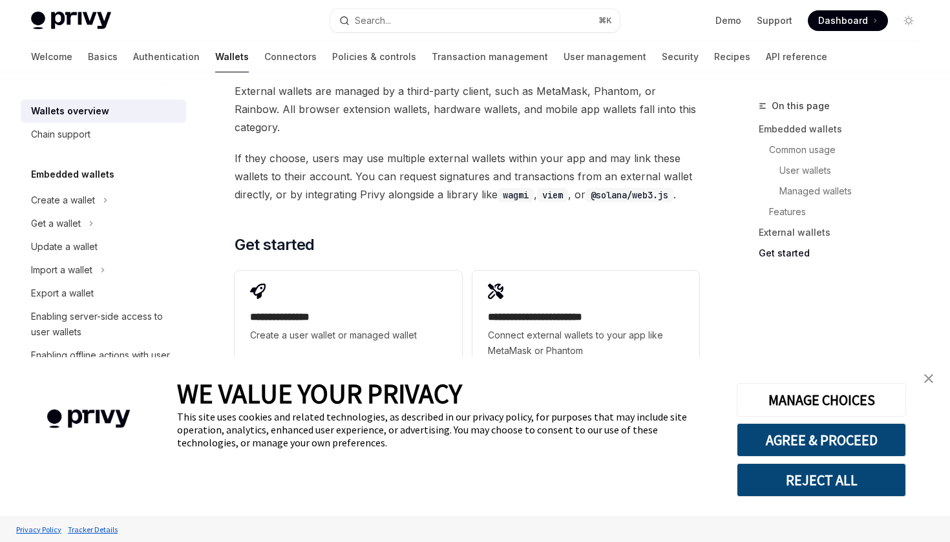
scroll to position [2100, 0]
